Goal: Task Accomplishment & Management: Manage account settings

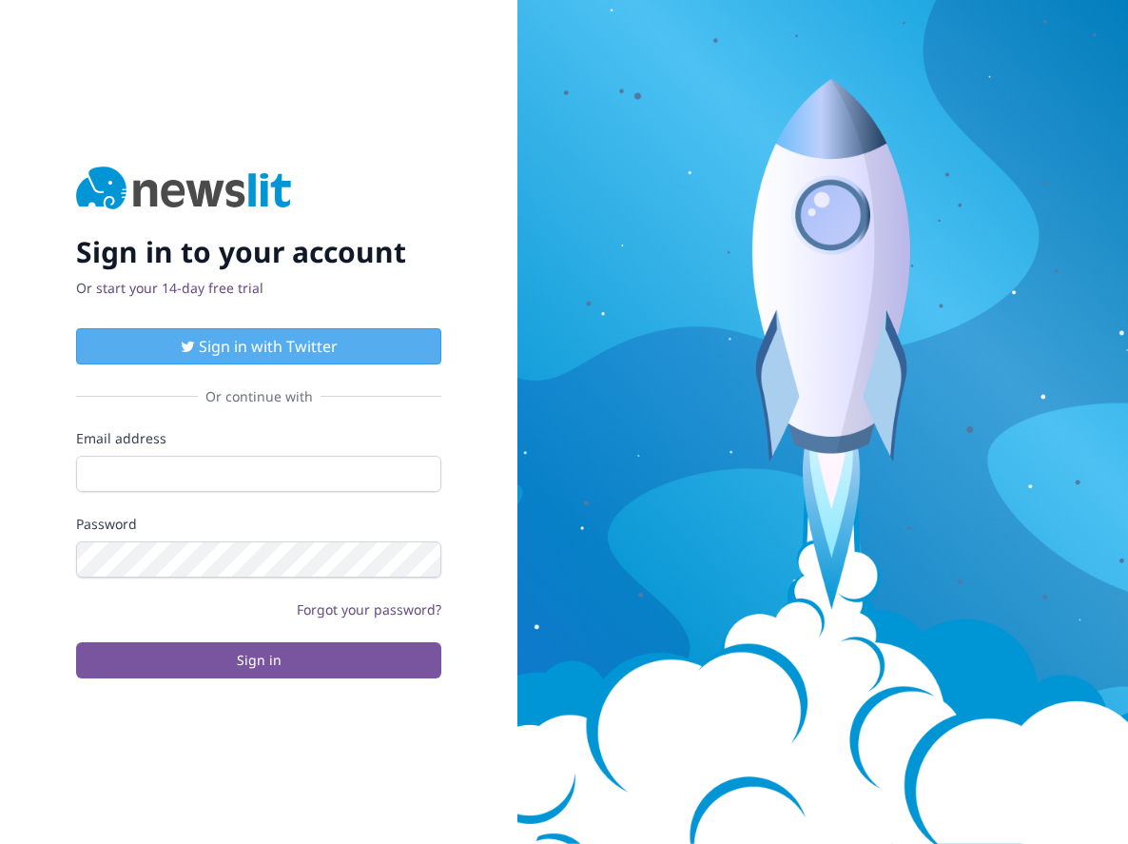
click at [388, 491] on form "Email address Password Forgot your password? Sign in" at bounding box center [258, 553] width 365 height 249
click at [376, 479] on input "Email address" at bounding box center [258, 474] width 365 height 36
type input "[EMAIL_ADDRESS][DOMAIN_NAME]"
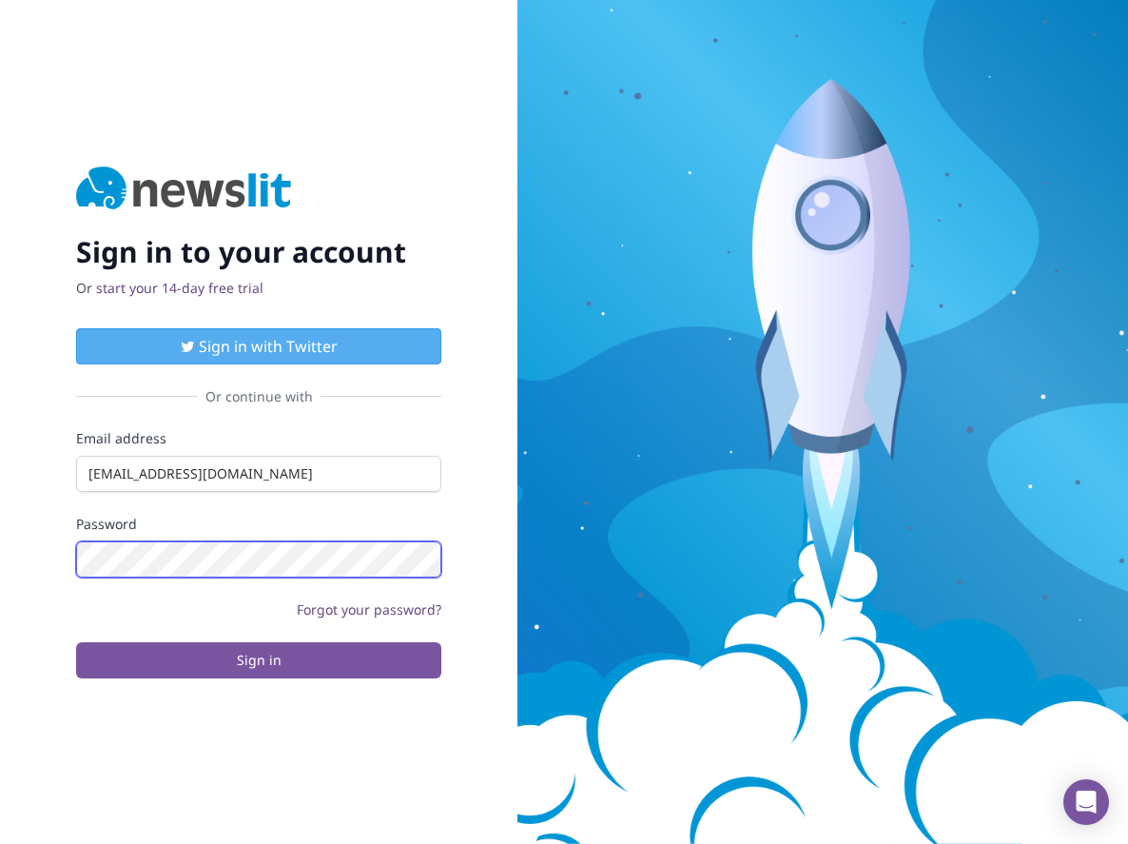
click at [76, 642] on button "Sign in" at bounding box center [258, 660] width 365 height 36
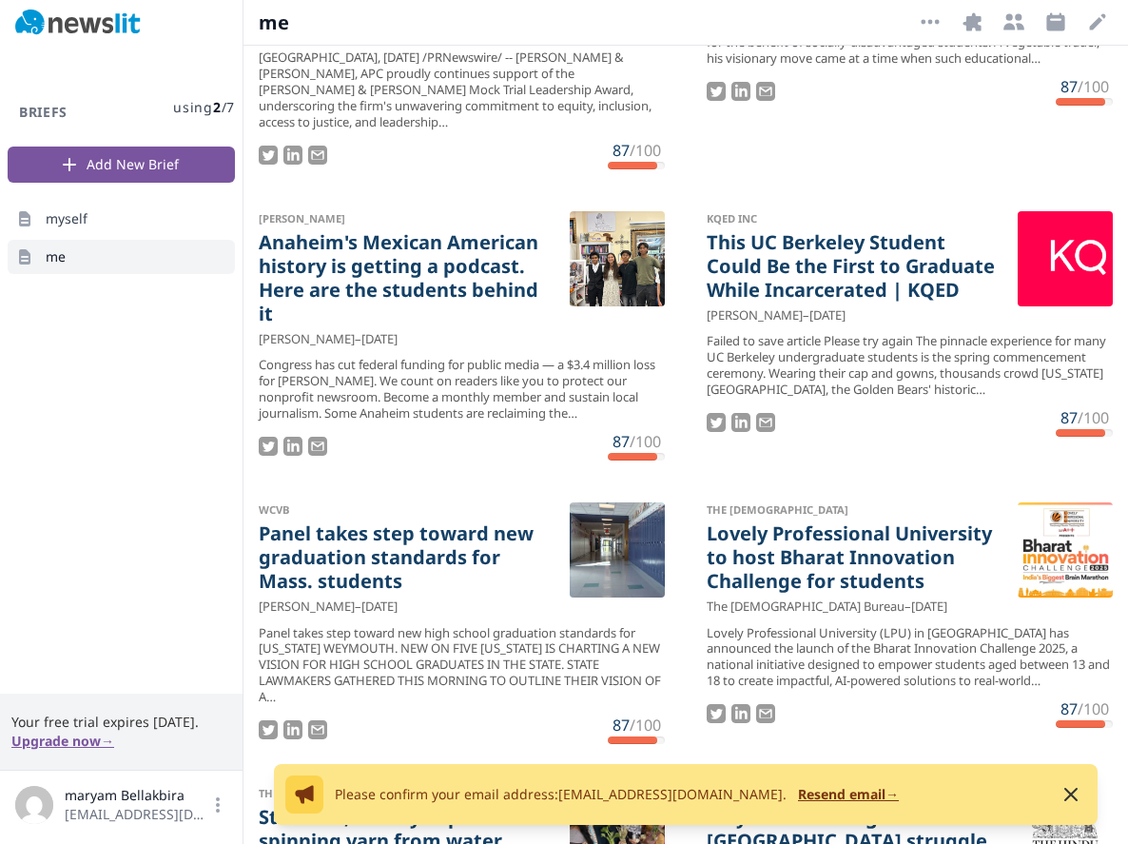
scroll to position [12585, 0]
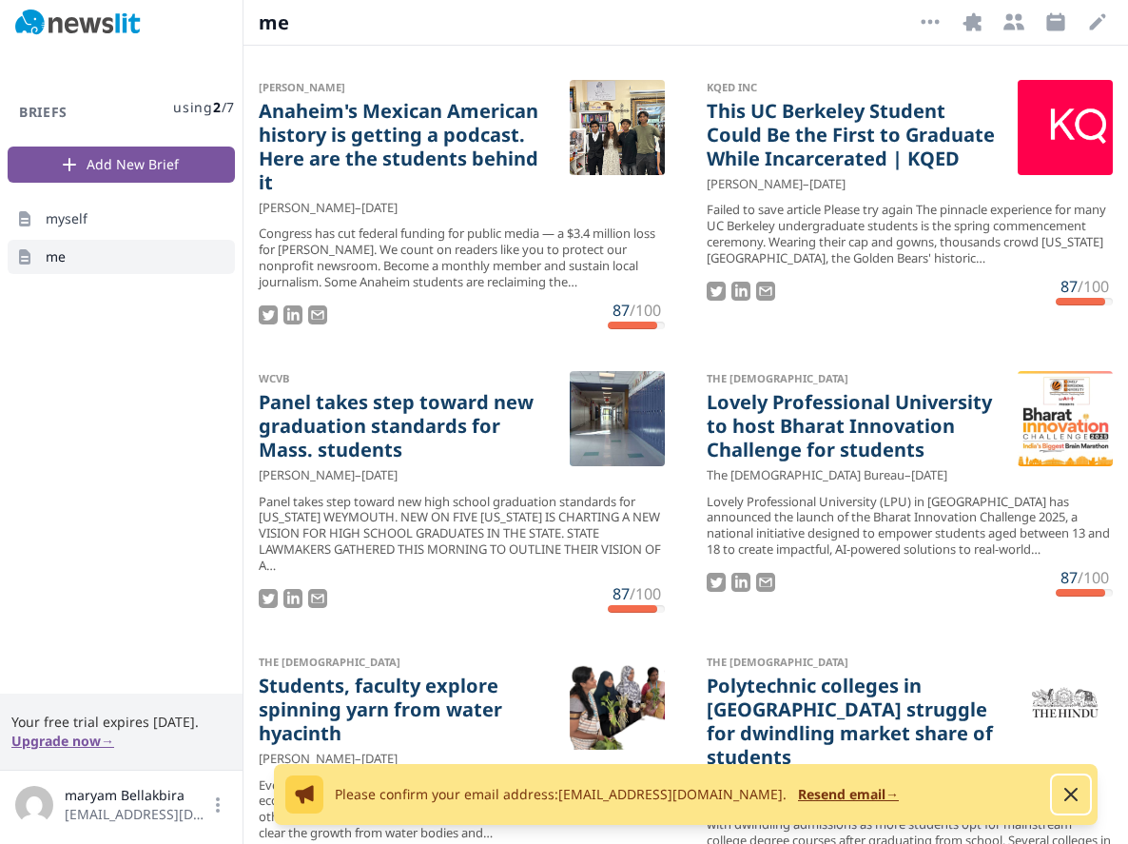
click at [1078, 794] on icon "button" at bounding box center [1071, 794] width 23 height 23
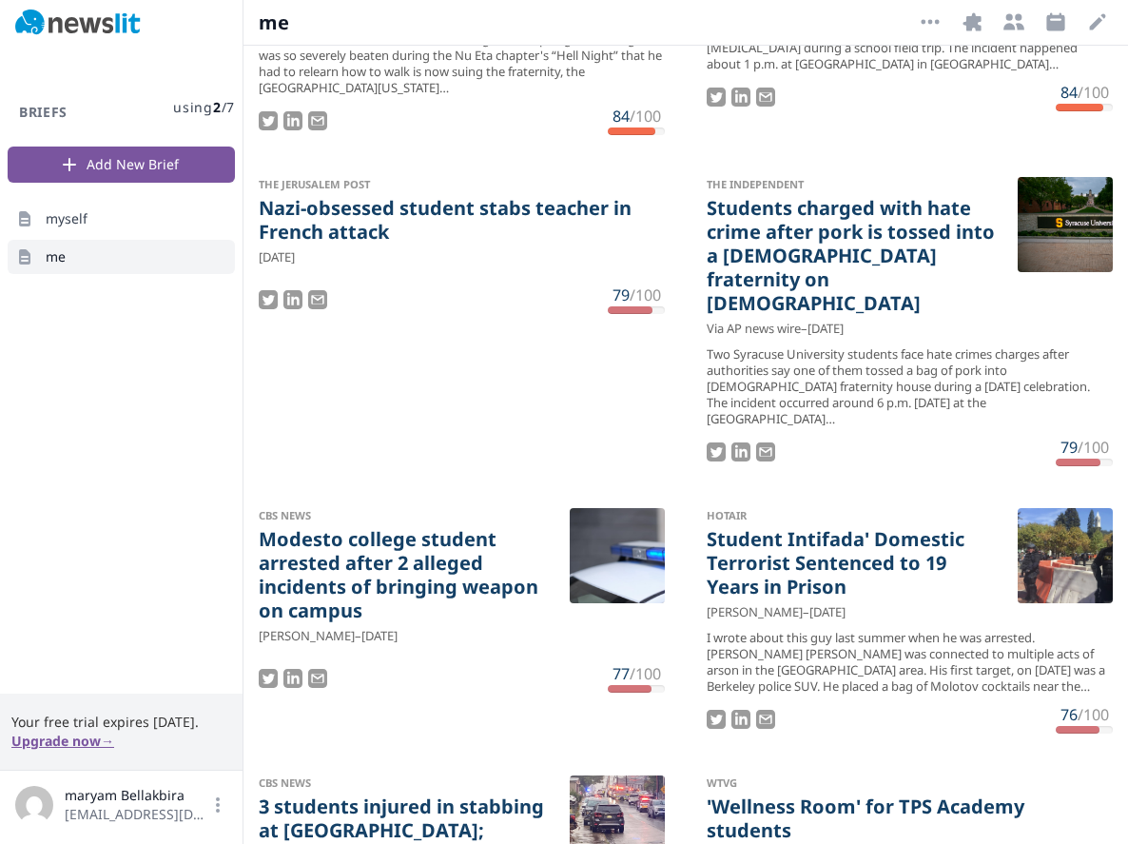
scroll to position [11488, 0]
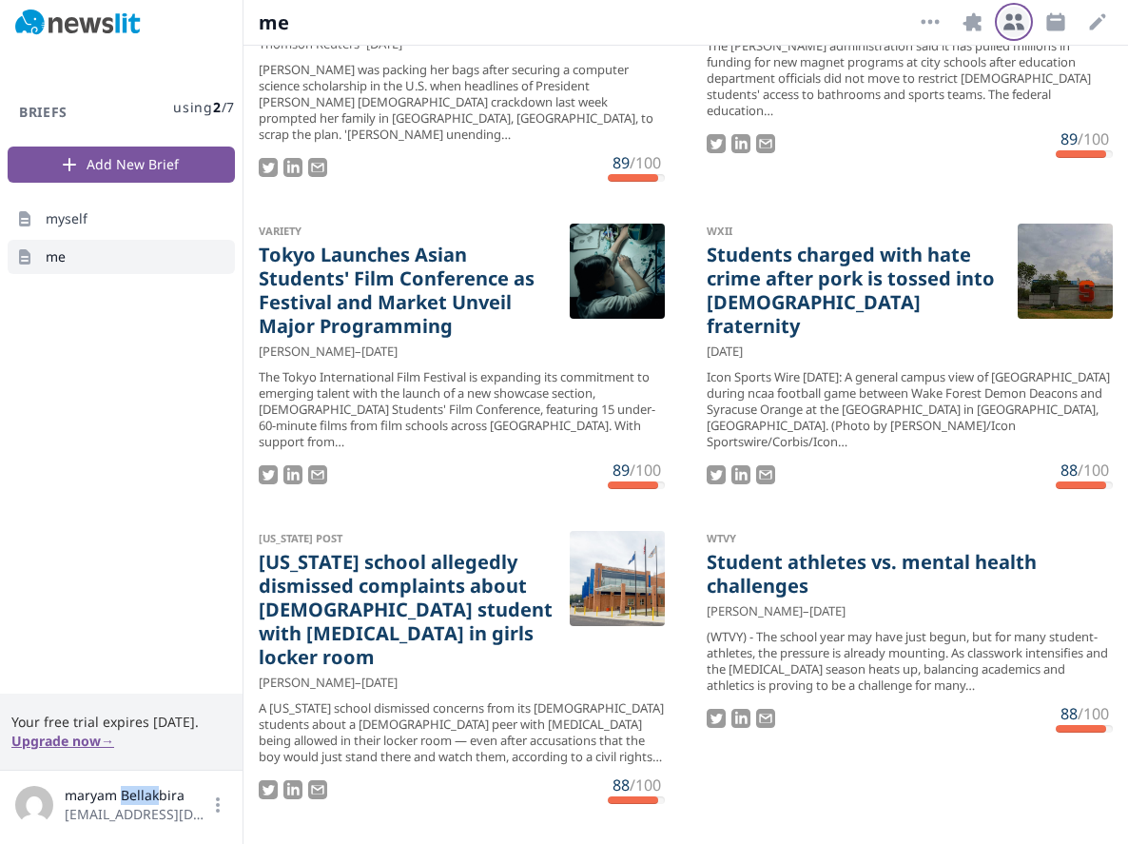
click at [1009, 21] on icon "button" at bounding box center [1014, 21] width 23 height 23
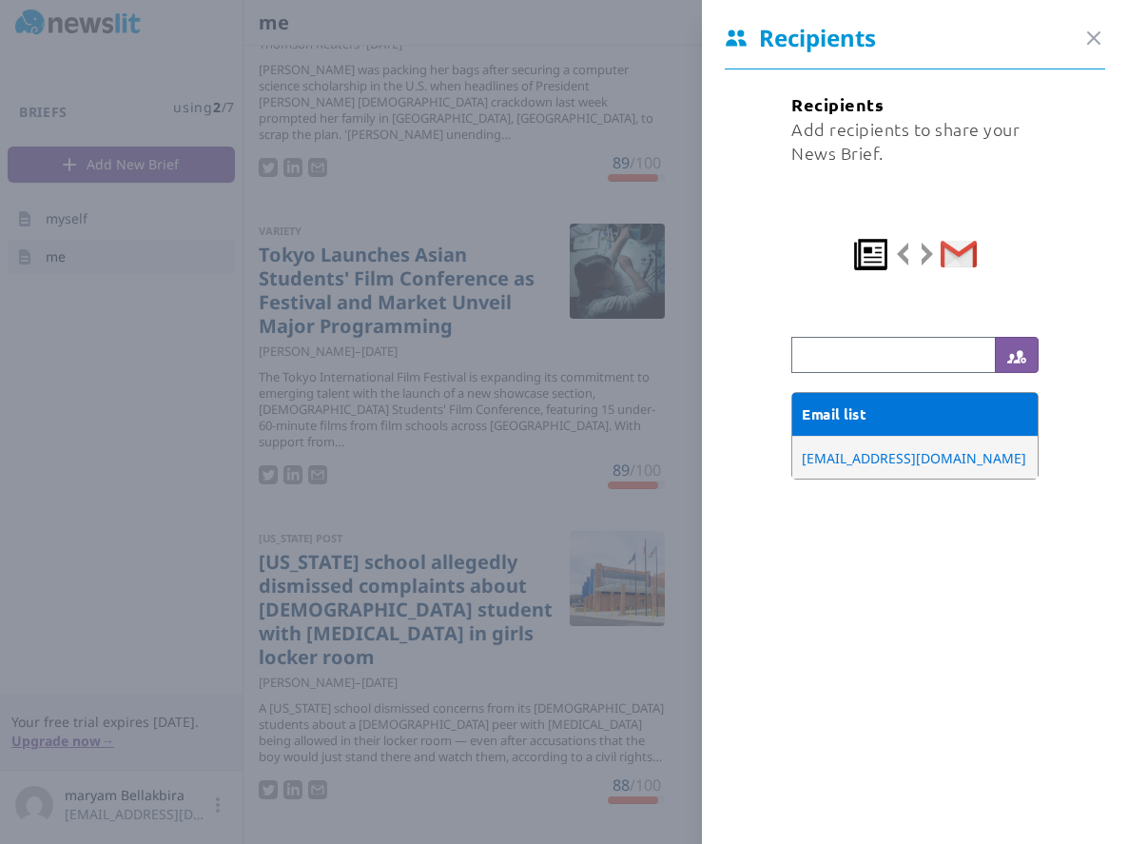
click at [1107, 29] on div "Recipients Close panel" at bounding box center [915, 46] width 426 height 47
click at [1098, 39] on icon "button" at bounding box center [1094, 38] width 23 height 23
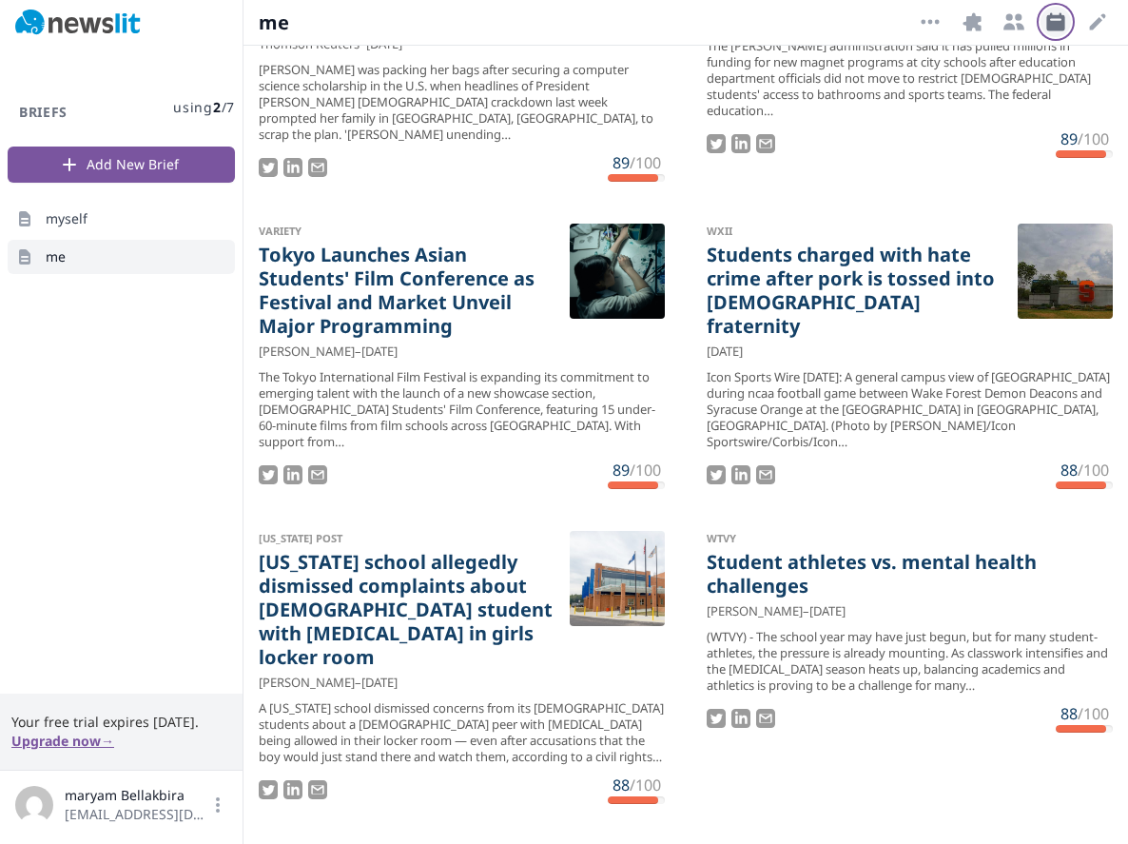
click at [1050, 19] on icon "button" at bounding box center [1055, 21] width 23 height 23
select select "9"
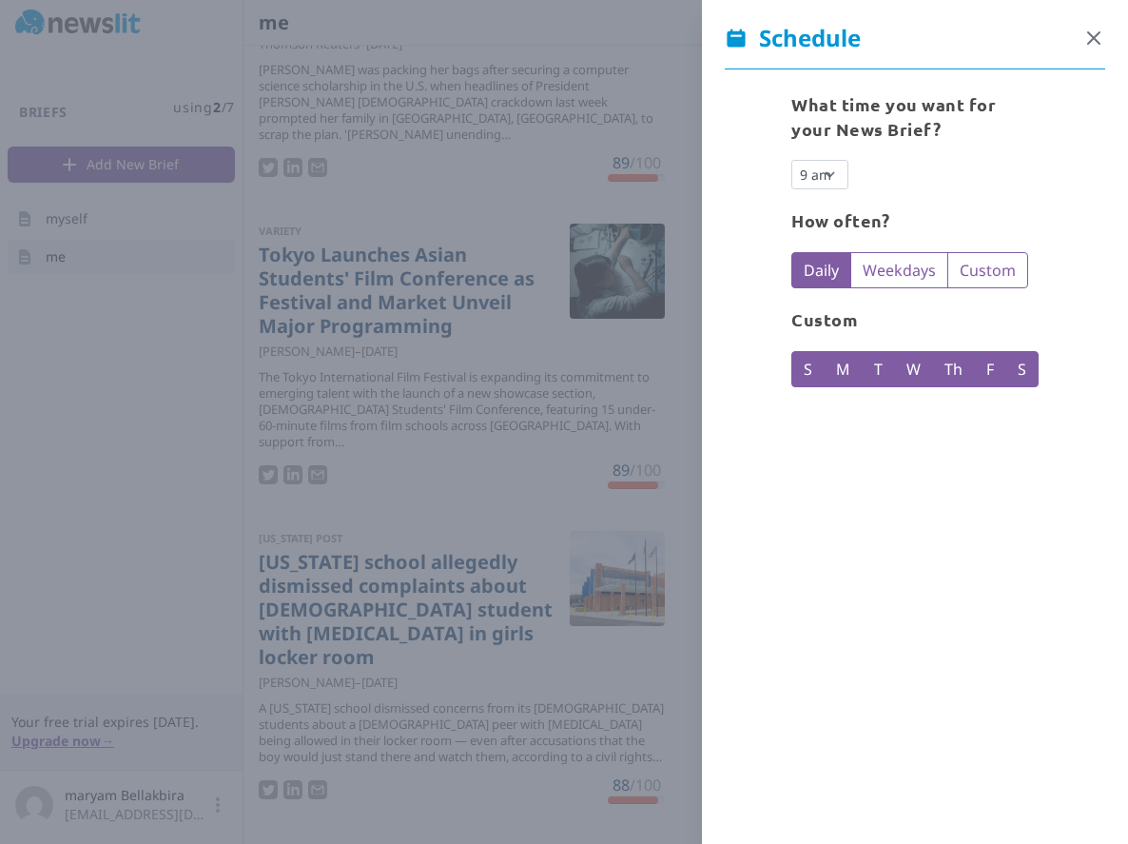
click at [1092, 32] on icon "button" at bounding box center [1094, 38] width 23 height 23
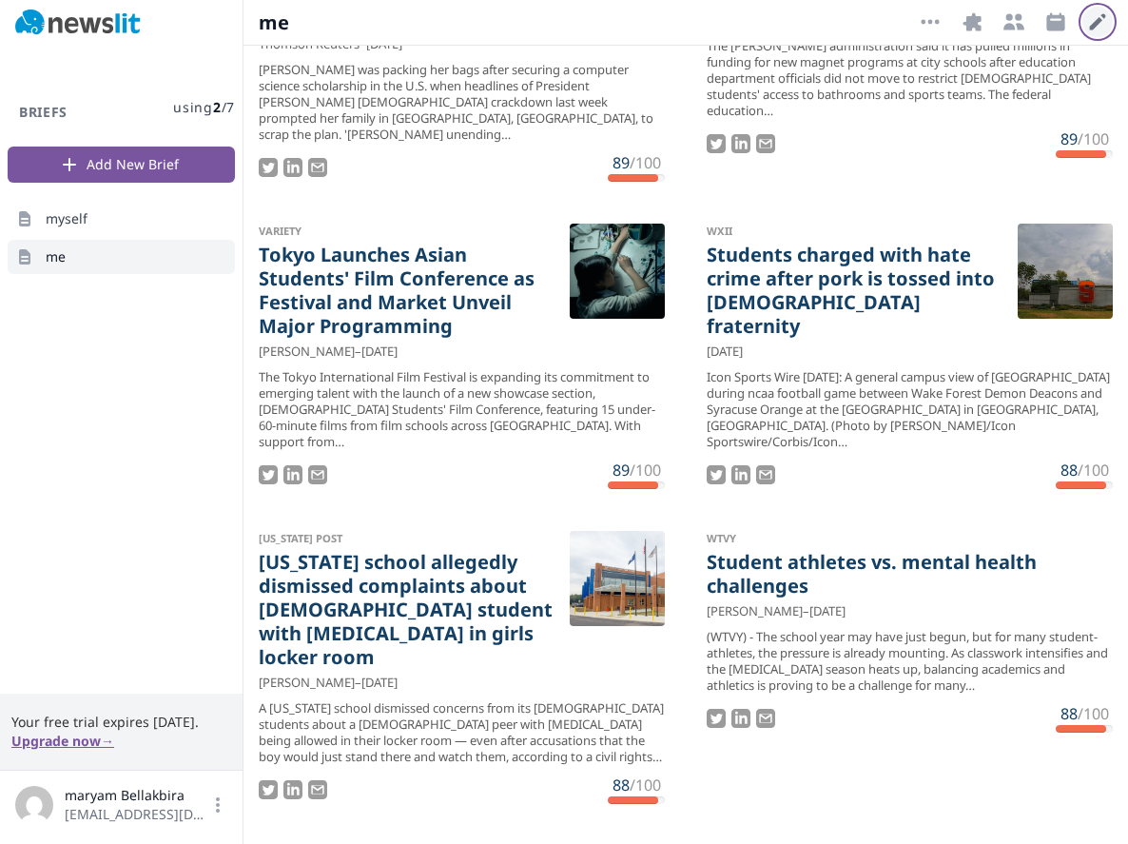
click at [1093, 26] on icon "button" at bounding box center [1098, 22] width 16 height 16
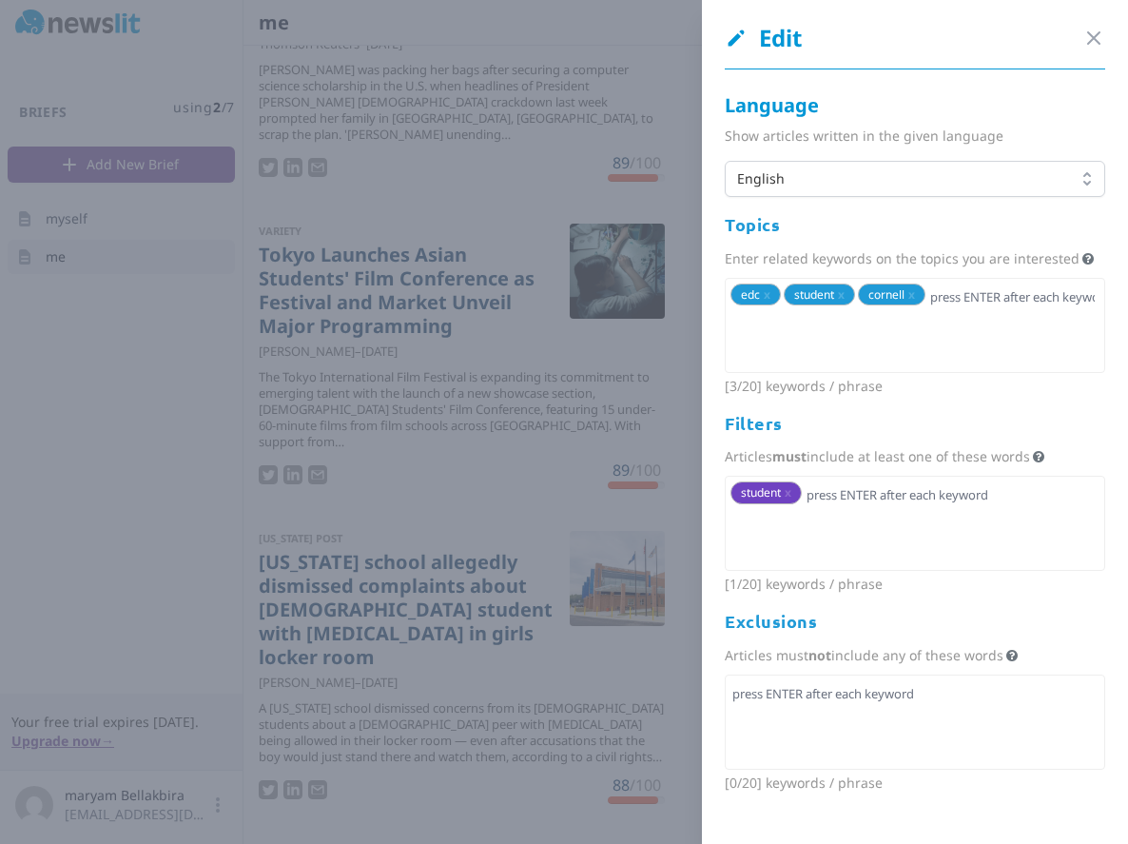
click at [1107, 40] on div "Edit Close panel" at bounding box center [915, 46] width 426 height 47
click at [1088, 36] on icon "button" at bounding box center [1094, 38] width 23 height 23
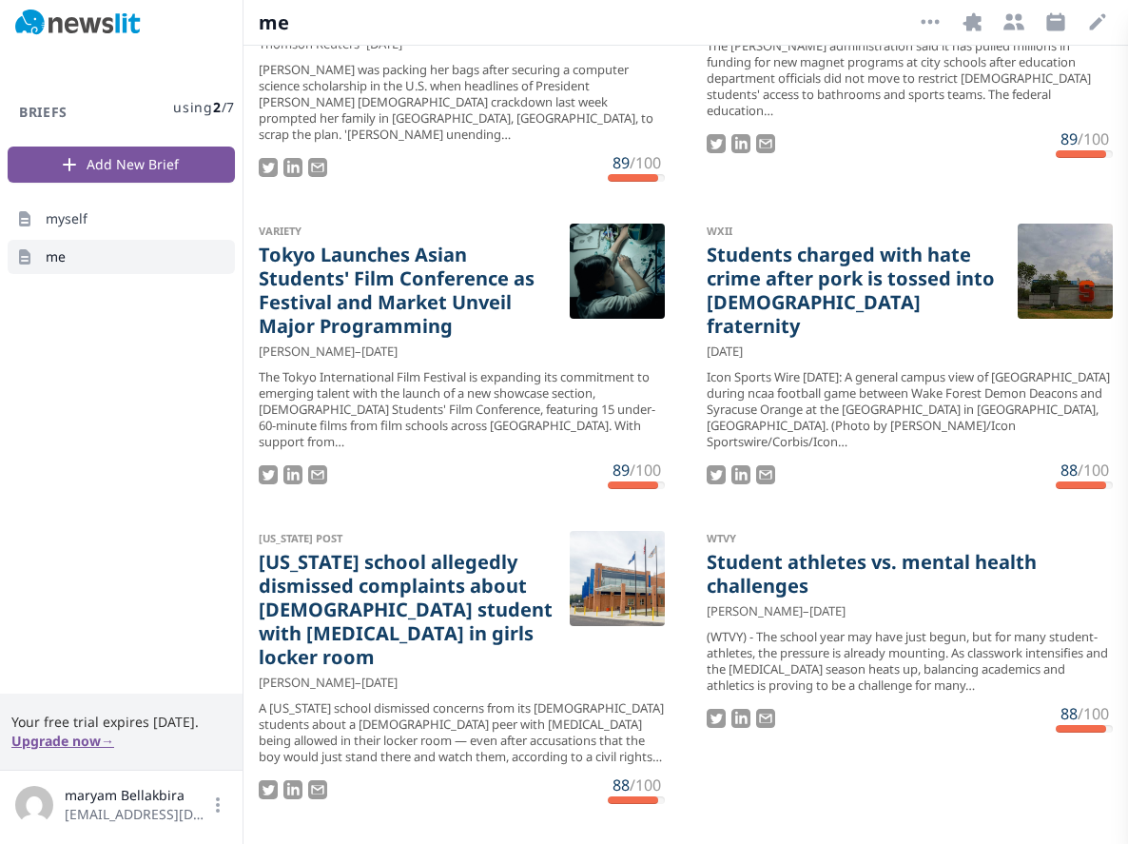
click at [135, 35] on div "Close panel" at bounding box center [564, 422] width 1128 height 844
click at [135, 31] on img at bounding box center [78, 23] width 126 height 27
click at [128, 29] on img at bounding box center [78, 23] width 126 height 27
click at [123, 29] on img at bounding box center [78, 23] width 126 height 27
click at [120, 28] on img at bounding box center [78, 23] width 126 height 27
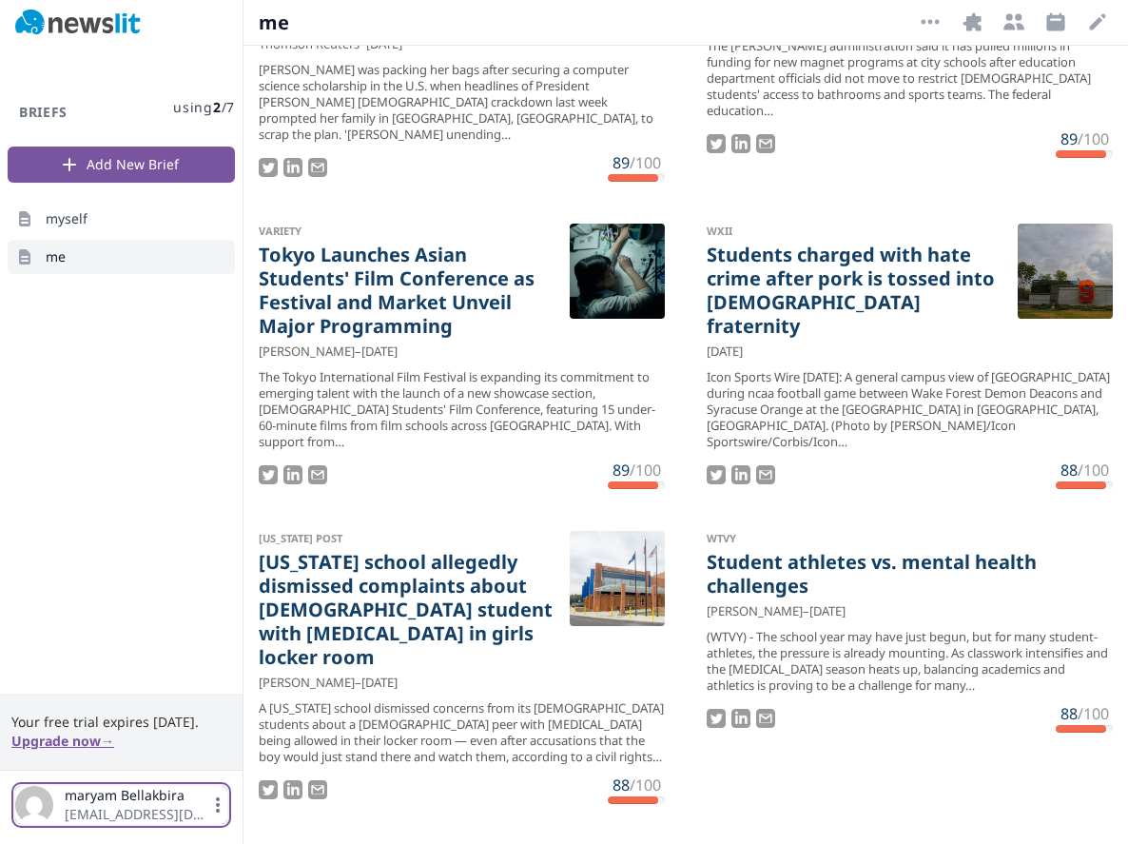
click at [48, 804] on img "button" at bounding box center [34, 805] width 38 height 38
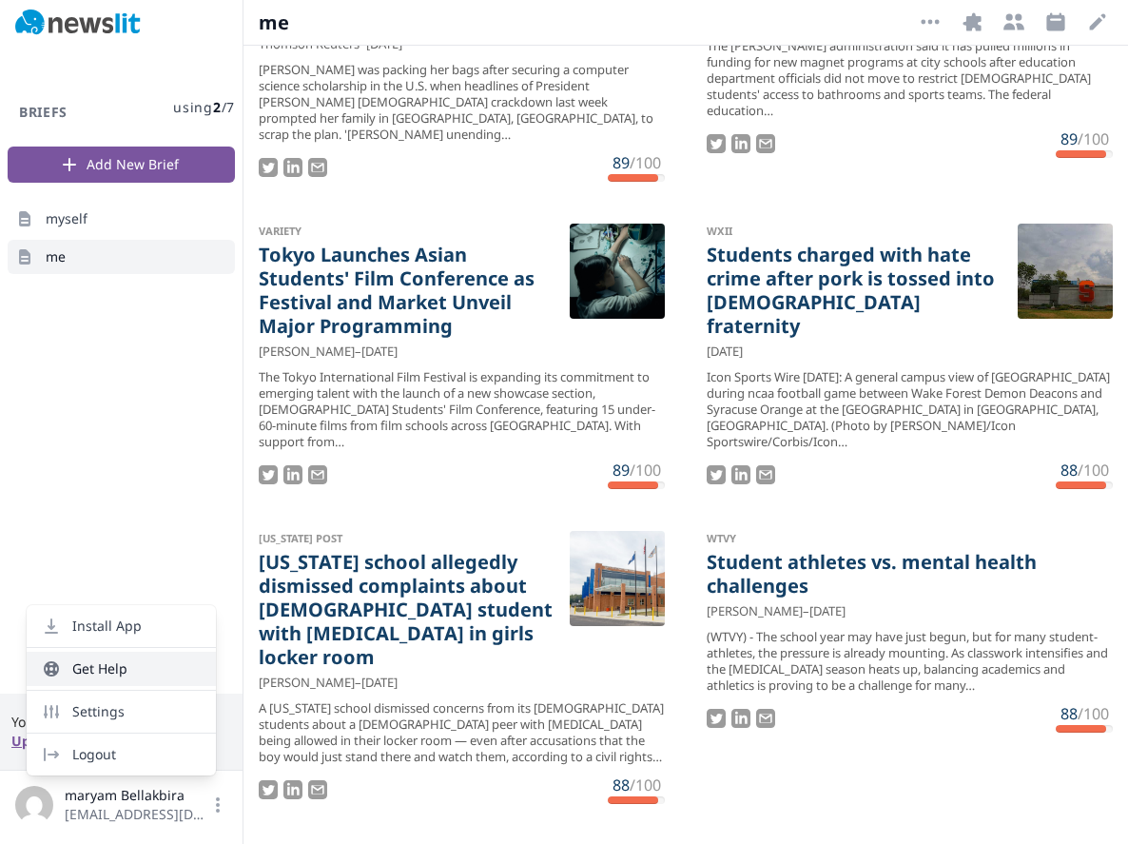
click at [171, 657] on button "Get Help" at bounding box center [121, 669] width 189 height 34
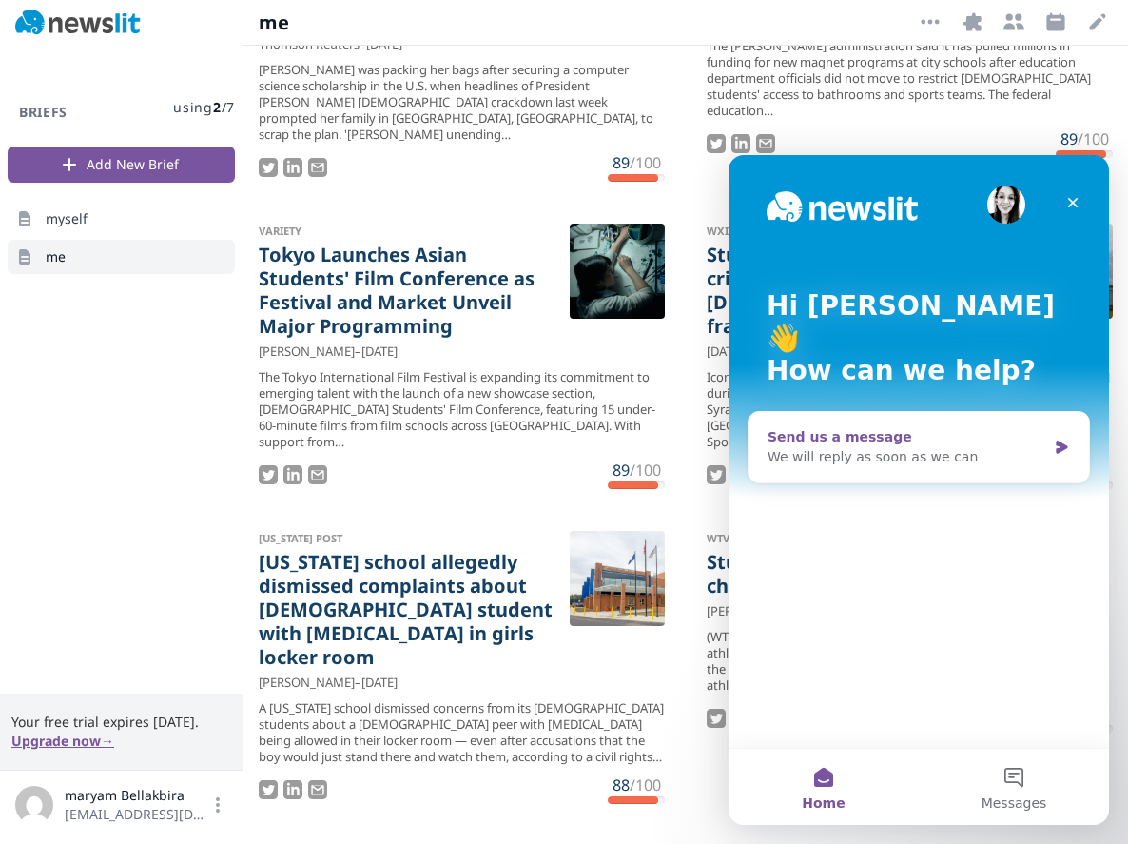
click at [957, 447] on div "We will reply as soon as we can" at bounding box center [907, 457] width 279 height 20
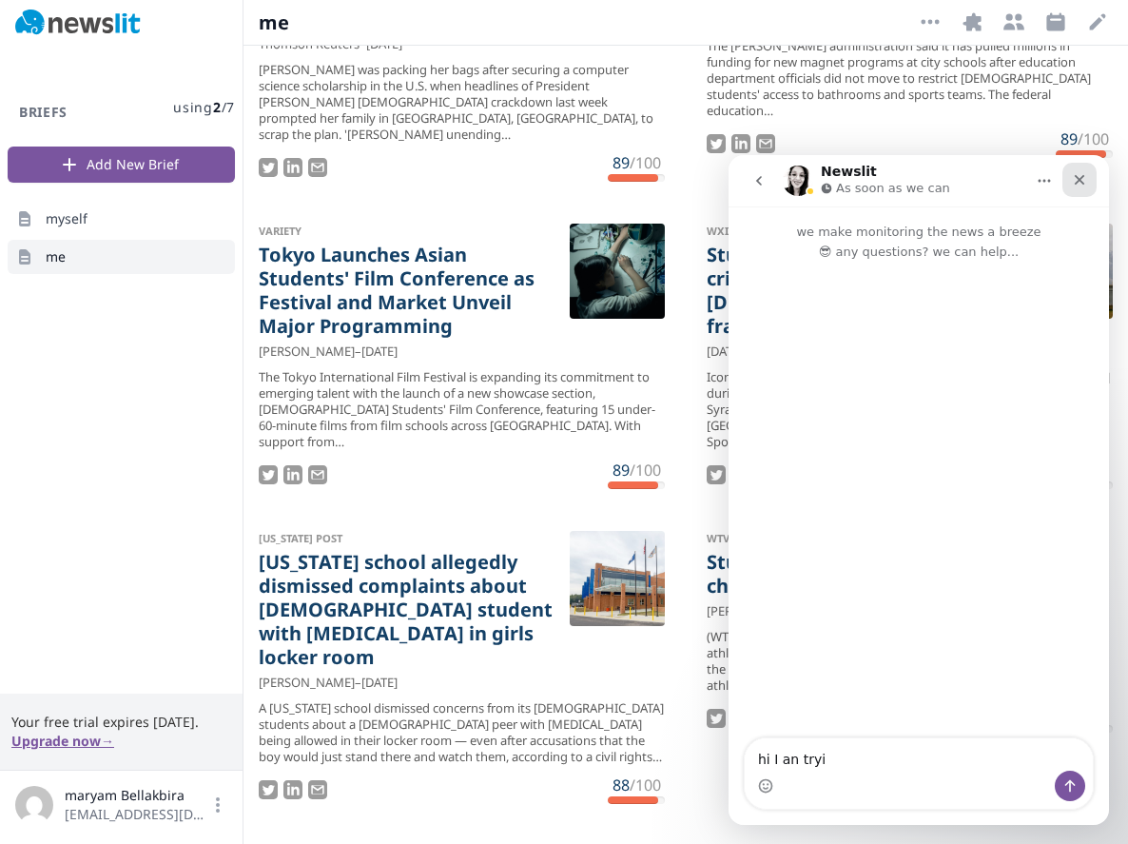
type textarea "hi I an tryi"
click at [1085, 174] on icon "Close" at bounding box center [1079, 179] width 15 height 15
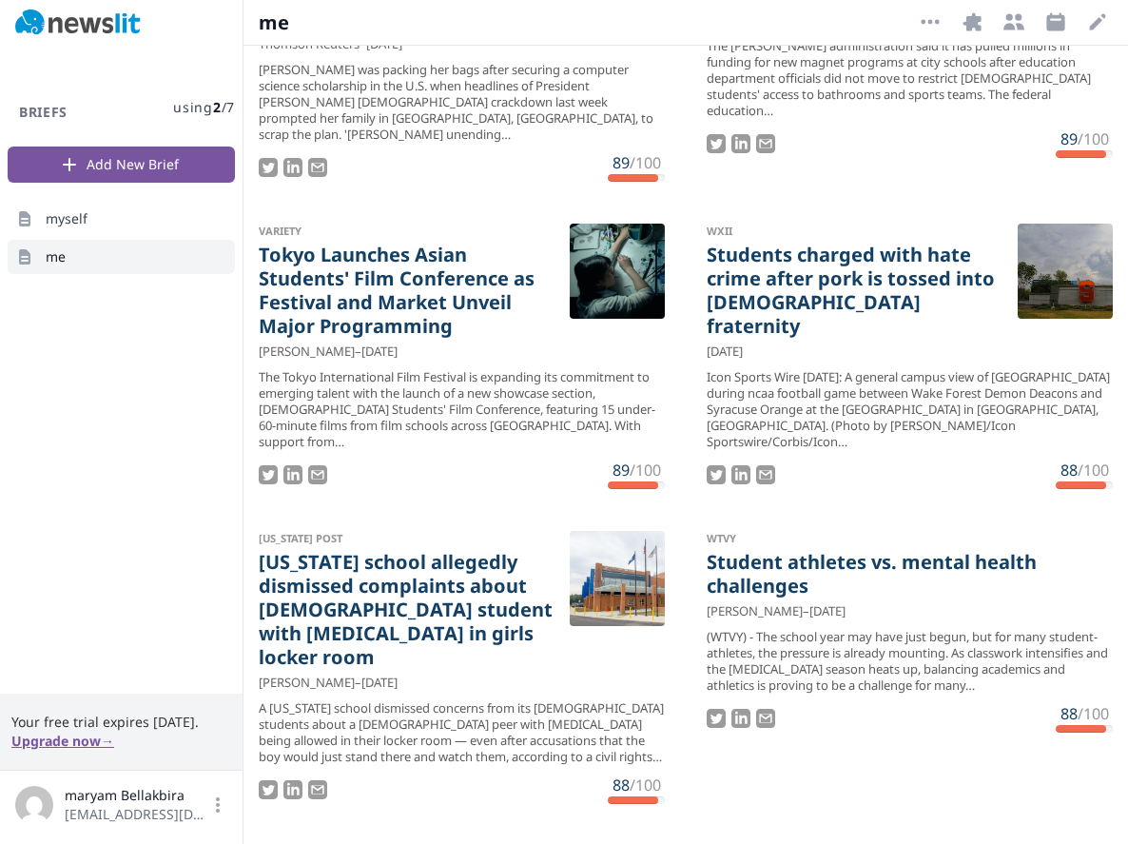
click at [947, 17] on div "More Options Integrations Recipients Schedule Edit Open options" at bounding box center [1014, 22] width 198 height 31
click at [944, 19] on button "More Options" at bounding box center [930, 22] width 30 height 30
click at [978, 33] on button "Integrations" at bounding box center [972, 22] width 30 height 30
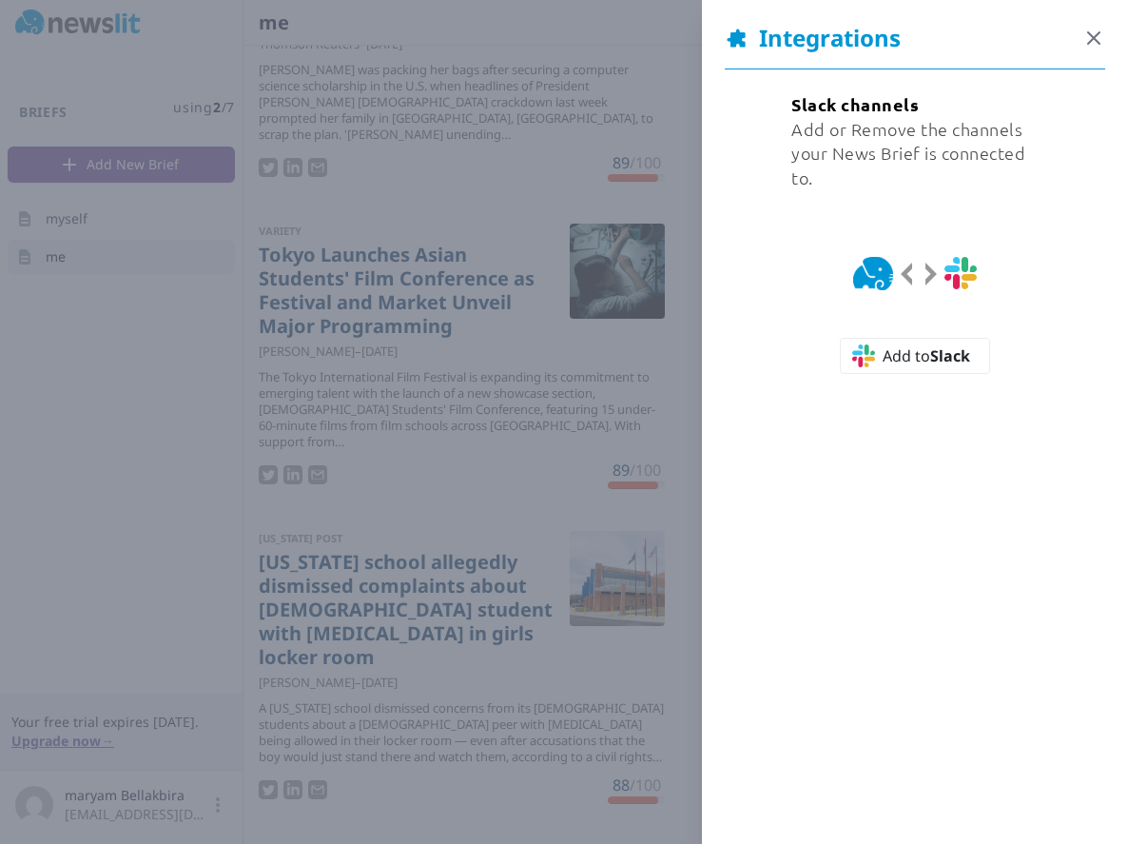
click at [1095, 43] on icon "button" at bounding box center [1094, 38] width 23 height 23
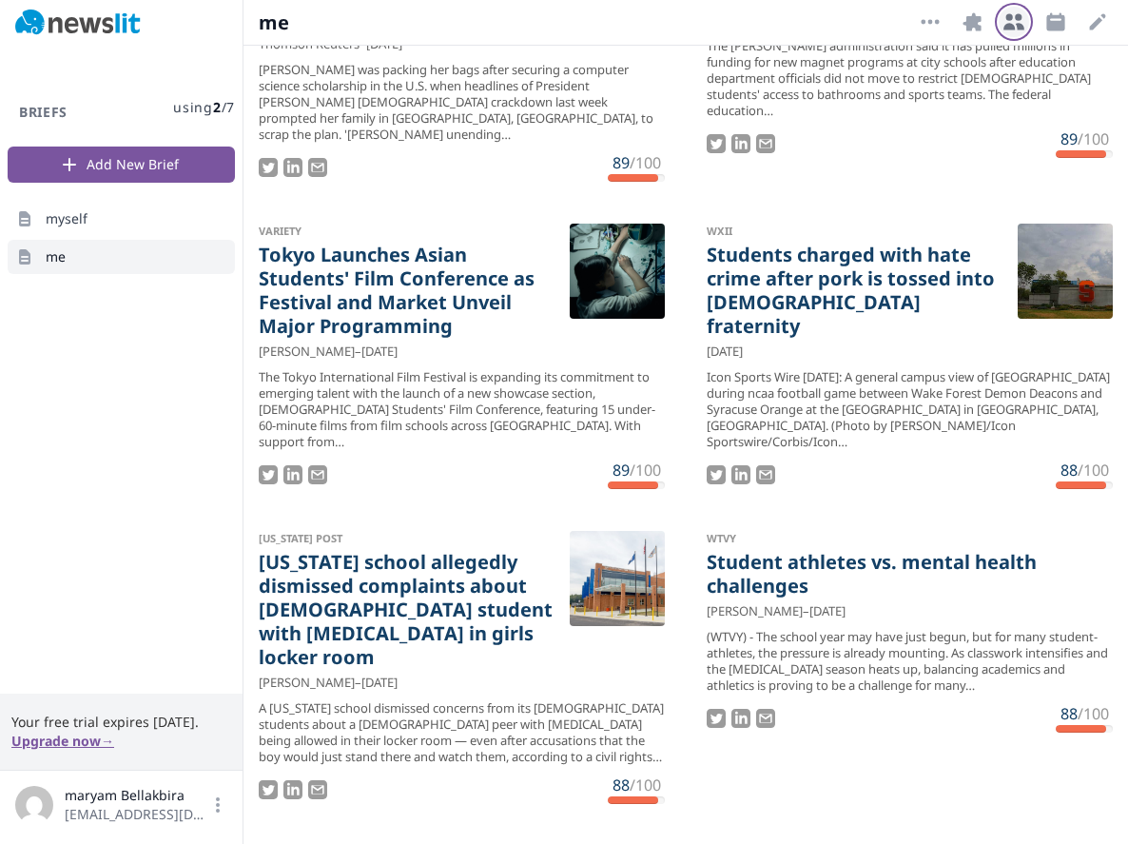
click at [1005, 15] on icon "button" at bounding box center [1014, 21] width 23 height 23
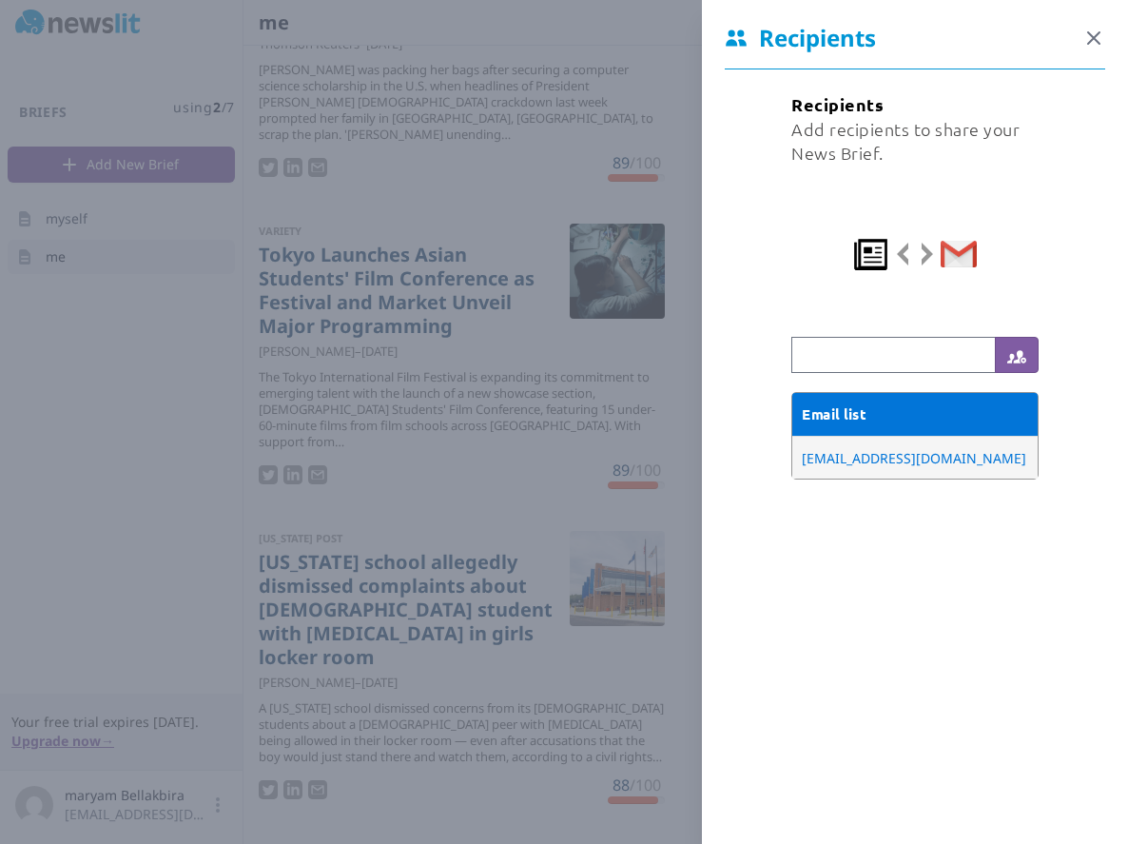
click at [1091, 31] on icon "button" at bounding box center [1094, 38] width 23 height 23
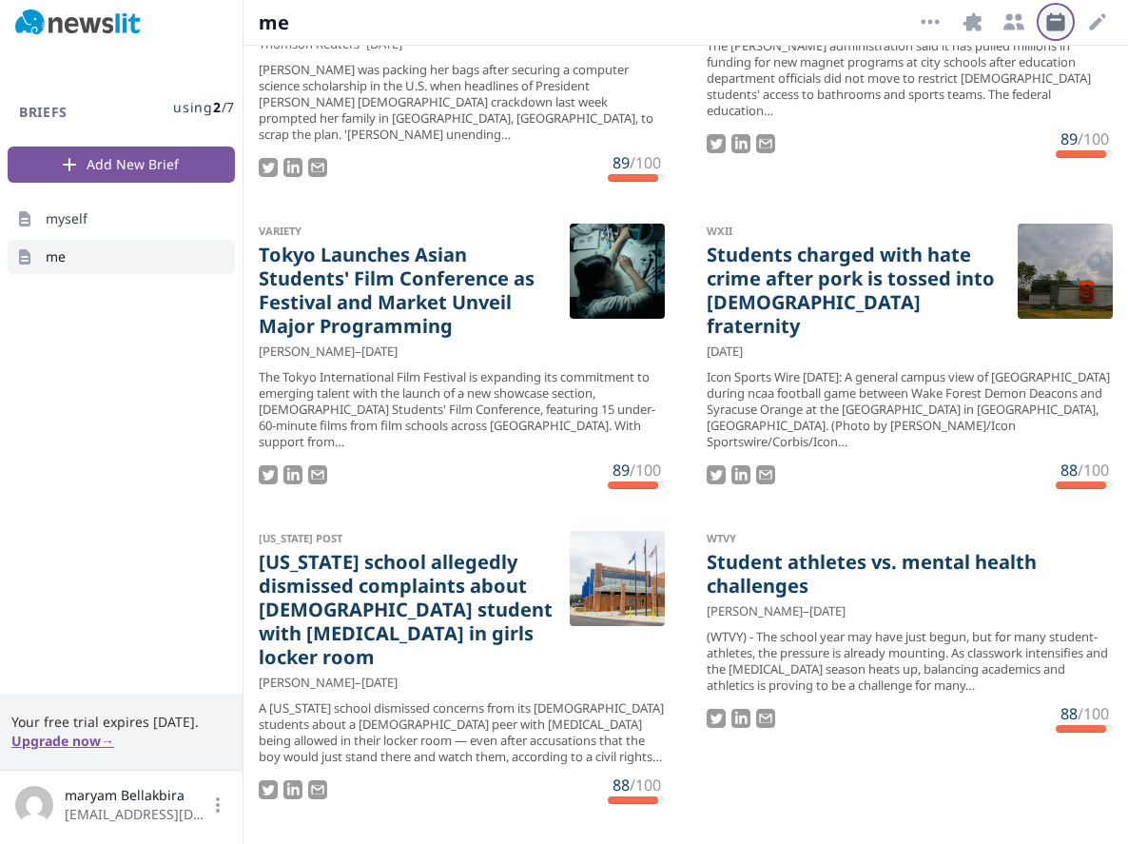
click at [1050, 24] on icon "button" at bounding box center [1055, 21] width 18 height 18
select select "9"
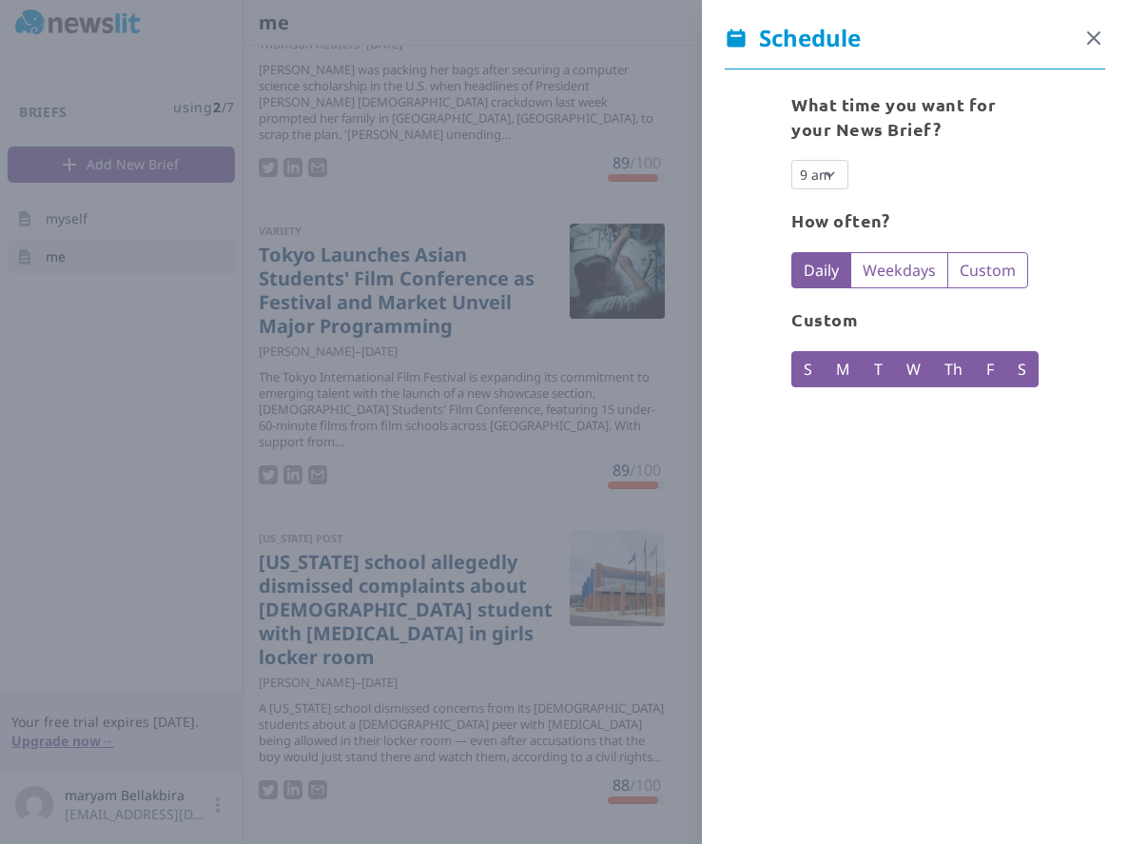
click at [1095, 33] on icon "button" at bounding box center [1094, 38] width 23 height 23
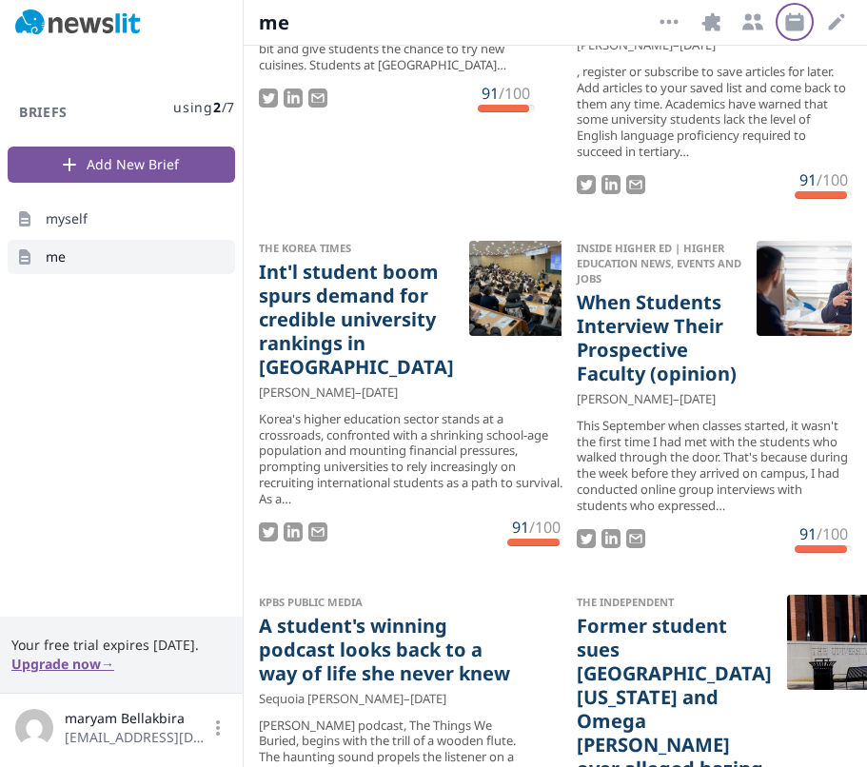
scroll to position [15718, 0]
